Goal: Task Accomplishment & Management: Manage account settings

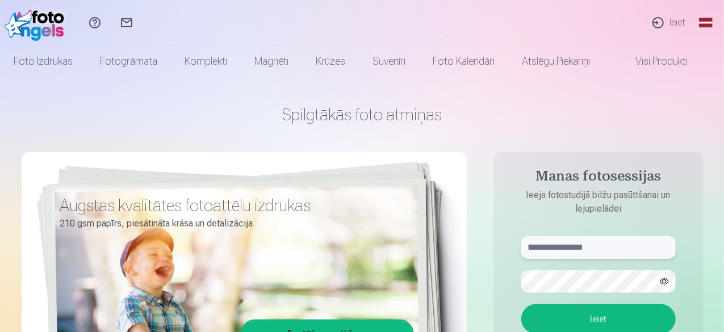
click at [546, 243] on input "text" at bounding box center [598, 247] width 155 height 23
type input "**********"
click at [571, 312] on button "Ieiet" at bounding box center [598, 319] width 155 height 30
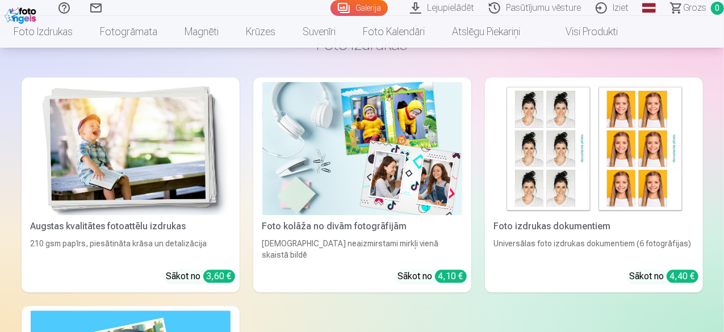
scroll to position [1079, 0]
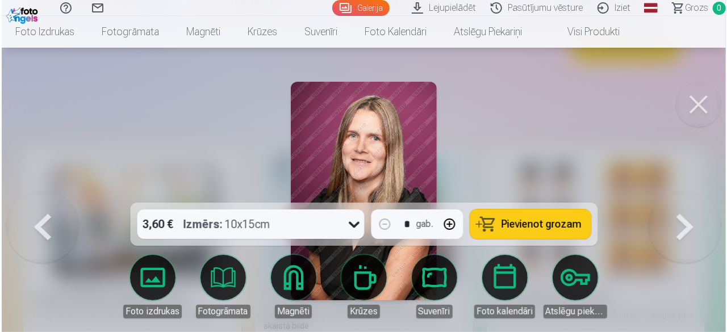
scroll to position [1082, 0]
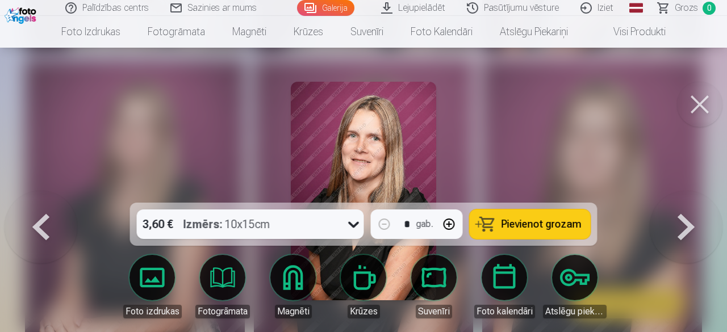
click at [693, 103] on button at bounding box center [699, 104] width 45 height 45
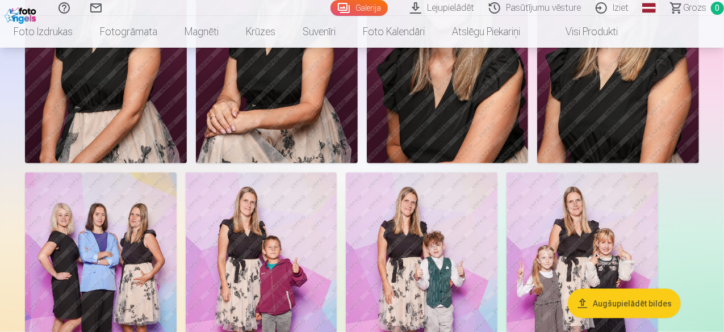
scroll to position [682, 0]
